Goal: Task Accomplishment & Management: Complete application form

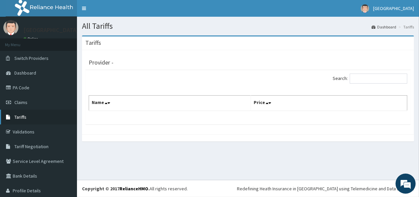
click at [50, 120] on link "Tariffs" at bounding box center [38, 117] width 77 height 15
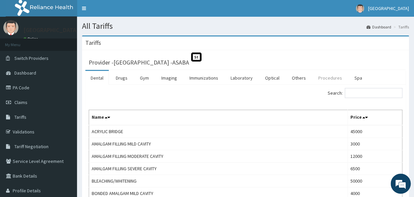
click at [330, 79] on link "Procedures" at bounding box center [330, 78] width 35 height 14
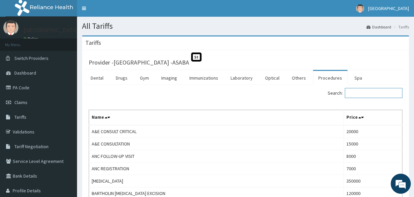
click at [355, 96] on input "Search:" at bounding box center [374, 93] width 58 height 10
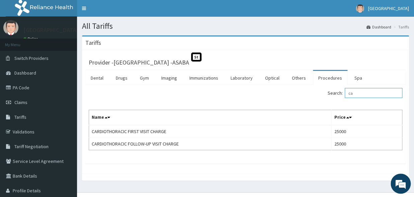
type input "c"
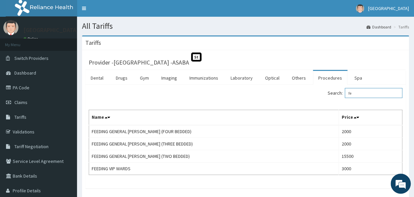
type input "f"
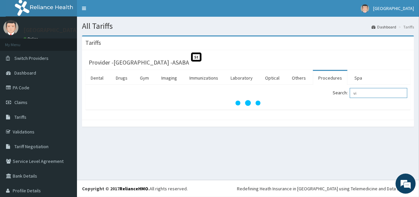
type input "v"
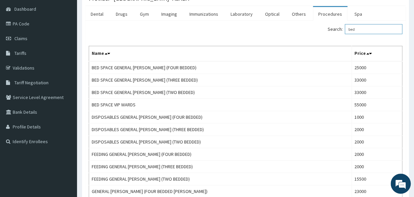
scroll to position [63, 0]
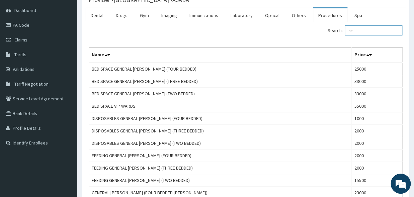
type input "b"
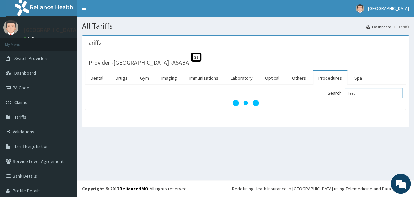
scroll to position [0, 0]
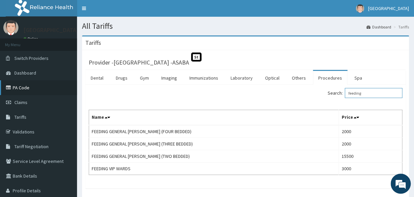
type input "feeding"
click at [28, 87] on link "PA Code" at bounding box center [38, 87] width 77 height 15
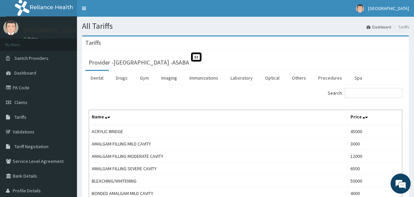
click at [326, 79] on link "Procedures" at bounding box center [330, 78] width 35 height 14
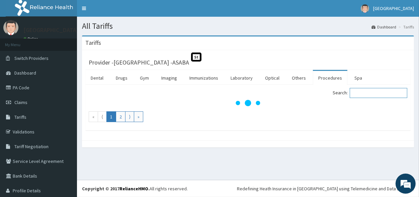
click at [360, 91] on input "Search:" at bounding box center [379, 93] width 58 height 10
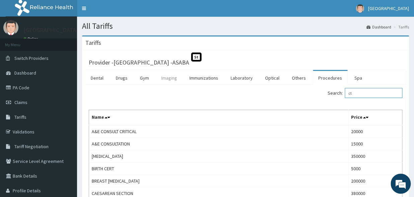
type input "ct"
click at [163, 77] on link "Imaging" at bounding box center [169, 78] width 26 height 14
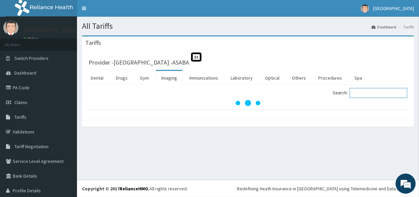
click at [361, 95] on input "Search:" at bounding box center [379, 93] width 58 height 10
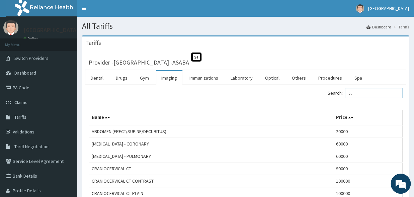
type input "ct"
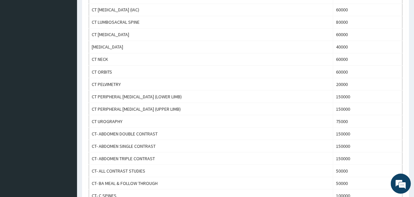
scroll to position [461, 0]
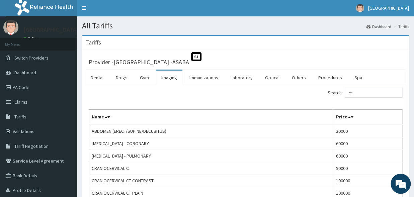
scroll to position [0, 0]
click at [23, 87] on link "PA Code" at bounding box center [38, 87] width 77 height 15
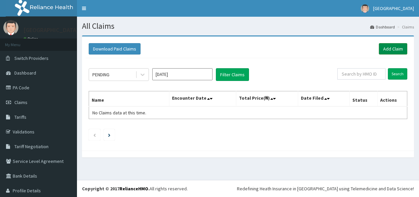
click at [381, 48] on link "Add Claim" at bounding box center [393, 48] width 28 height 11
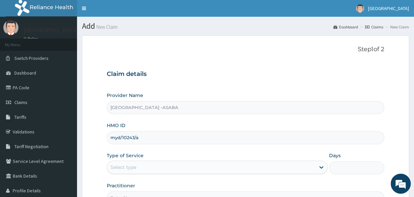
type input "myd/10243/a"
click at [202, 168] on div "Select type" at bounding box center [211, 167] width 208 height 11
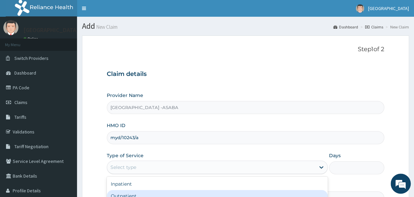
click at [176, 192] on div "Outpatient" at bounding box center [217, 196] width 221 height 12
type input "1"
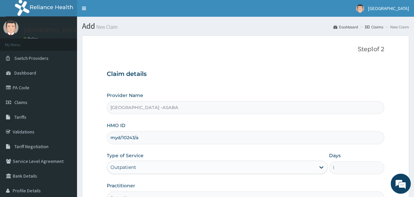
click at [228, 53] on p "Step 1 of 2" at bounding box center [246, 49] width 278 height 7
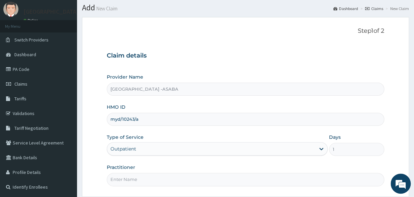
scroll to position [77, 0]
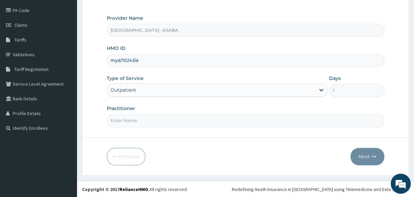
click at [293, 122] on input "Practitioner" at bounding box center [246, 120] width 278 height 13
type input "dr f"
click at [363, 154] on button "Next" at bounding box center [368, 156] width 34 height 17
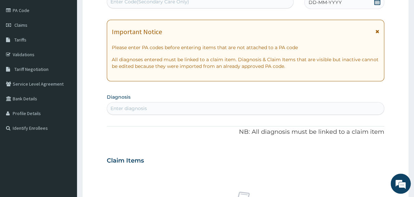
click at [356, 111] on div "Enter diagnosis" at bounding box center [245, 108] width 277 height 11
click at [222, 2] on div "R EL Toggle navigation [GEOGRAPHIC_DATA] [GEOGRAPHIC_DATA] - [EMAIL_ADDRESS][DO…" at bounding box center [207, 163] width 414 height 481
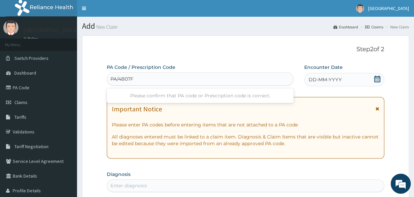
type input "PA/4B07F5"
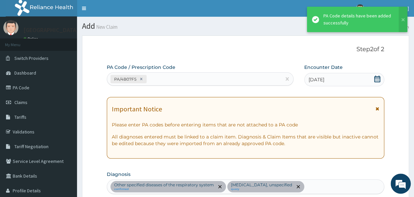
scroll to position [181, 0]
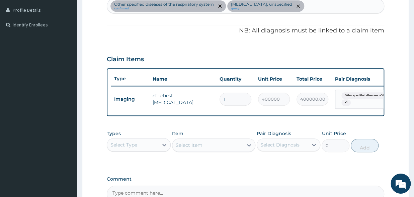
type input "14"
type input "5600000.00"
type input "1"
type input "400000.00"
click at [250, 45] on div "PA Code / Prescription Code PA/4B07F5 Encounter Date [DATE] Important Notice Pl…" at bounding box center [246, 43] width 278 height 320
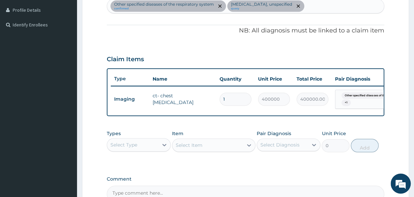
click at [195, 40] on div "PA Code / Prescription Code PA/4B07F5 Encounter Date [DATE] Important Notice Pl…" at bounding box center [246, 43] width 278 height 320
click at [159, 32] on p "NB: All diagnosis must be linked to a claim item" at bounding box center [246, 30] width 278 height 9
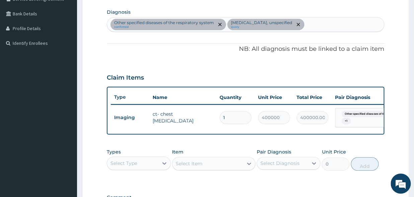
scroll to position [126, 0]
